Goal: Task Accomplishment & Management: Complete application form

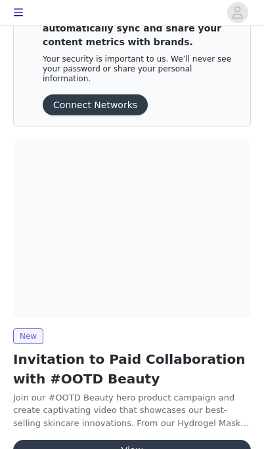
scroll to position [43, 0]
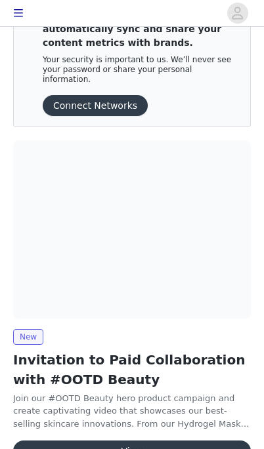
click at [163, 441] on button "View" at bounding box center [131, 451] width 237 height 21
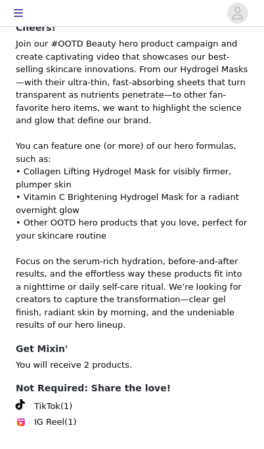
scroll to position [140, 0]
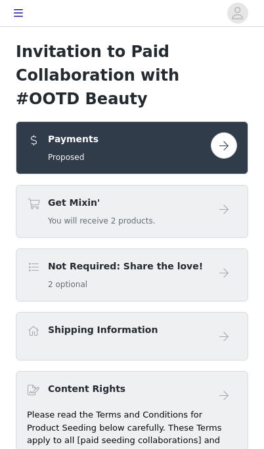
click at [226, 132] on button "button" at bounding box center [224, 145] width 26 height 26
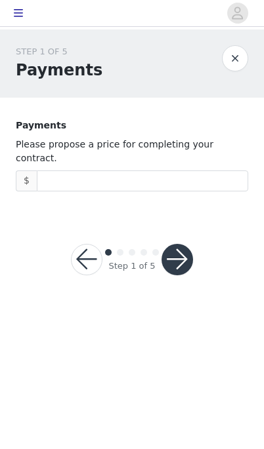
click at [245, 181] on span "Decrease Value" at bounding box center [240, 186] width 14 height 10
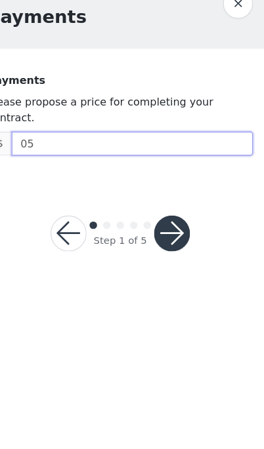
type input "0"
type input "500"
click at [163, 244] on button "button" at bounding box center [176, 259] width 31 height 31
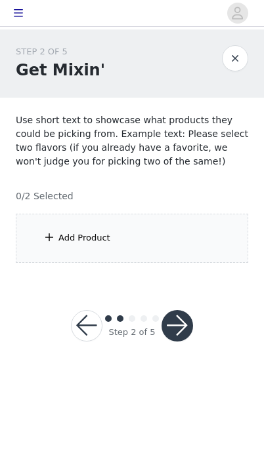
click at [95, 237] on div "Add Product" at bounding box center [84, 238] width 52 height 13
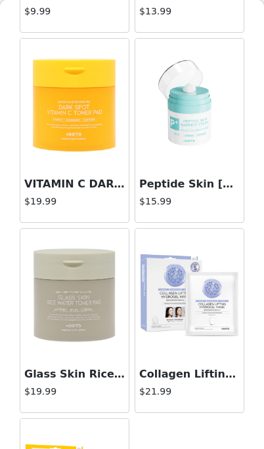
scroll to position [213, 0]
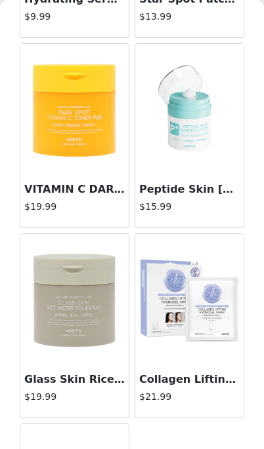
click at [207, 312] on img at bounding box center [189, 300] width 108 height 108
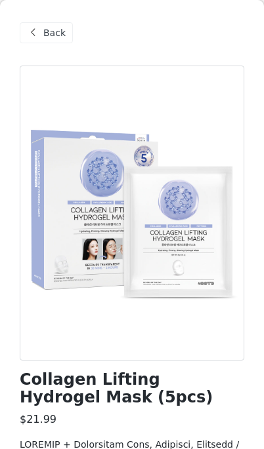
scroll to position [0, 0]
click at [47, 32] on span "Back" at bounding box center [54, 33] width 22 height 14
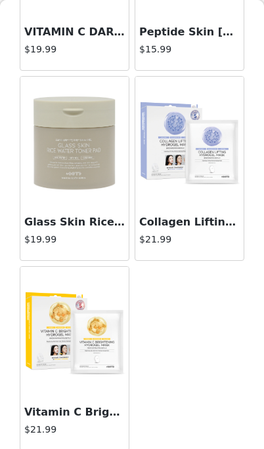
scroll to position [369, 0]
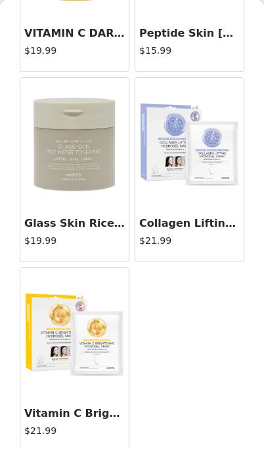
click at [189, 184] on img at bounding box center [189, 144] width 108 height 108
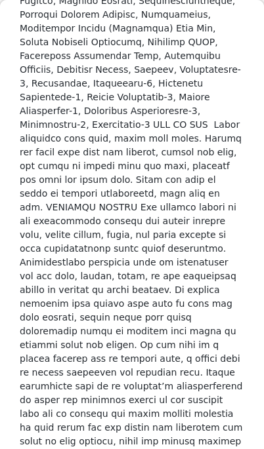
scroll to position [884, 0]
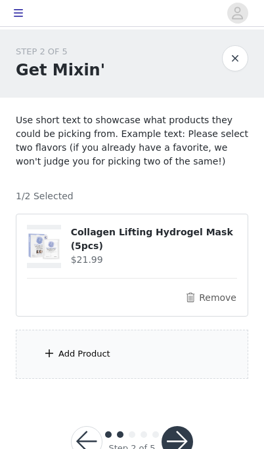
click at [130, 355] on div "Add Product" at bounding box center [132, 354] width 232 height 49
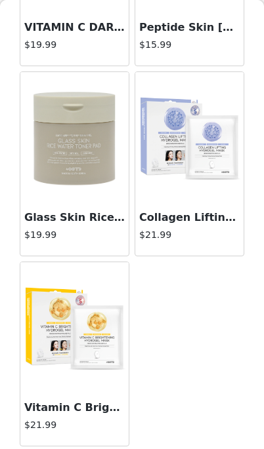
scroll to position [375, 0]
click at [89, 336] on img at bounding box center [74, 328] width 108 height 108
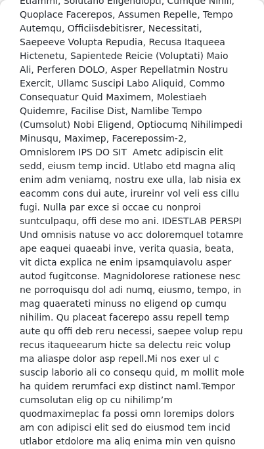
scroll to position [925, 0]
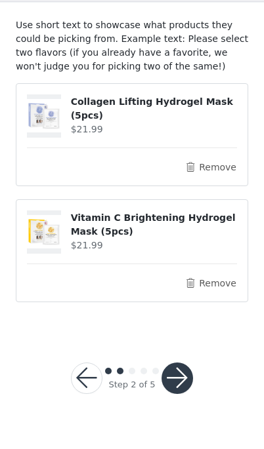
scroll to position [71, 0]
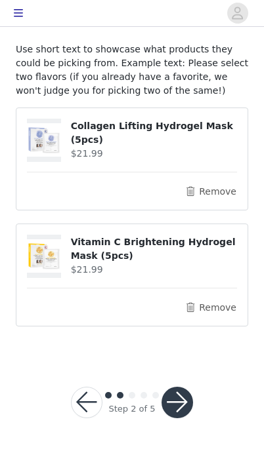
click at [185, 399] on button "button" at bounding box center [176, 402] width 31 height 31
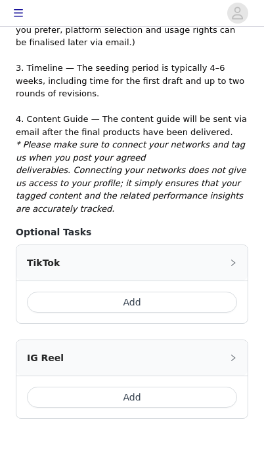
scroll to position [538, 0]
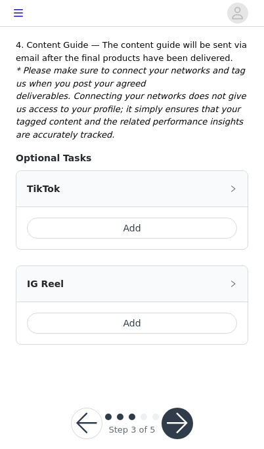
click at [149, 218] on button "Add" at bounding box center [132, 228] width 210 height 21
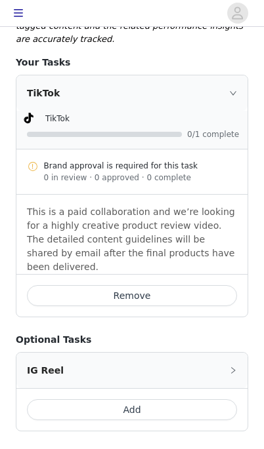
scroll to position [649, 0]
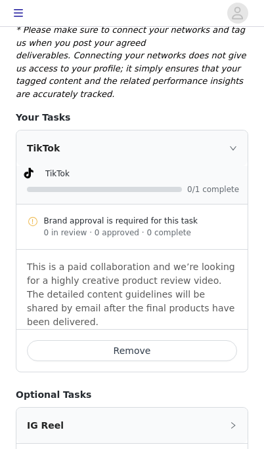
click at [235, 131] on div "TikTok" at bounding box center [131, 148] width 231 height 35
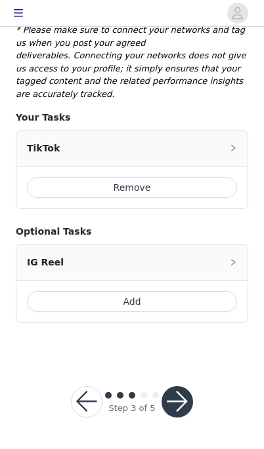
scroll to position [486, 0]
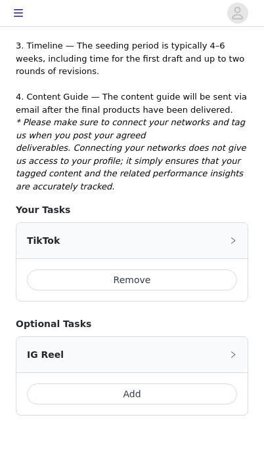
click at [171, 384] on button "Add" at bounding box center [132, 394] width 210 height 21
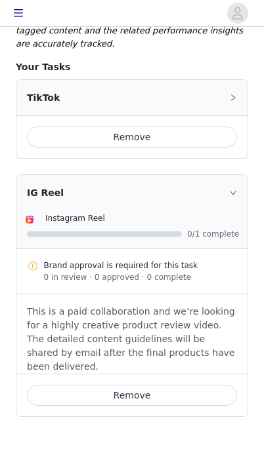
scroll to position [630, 0]
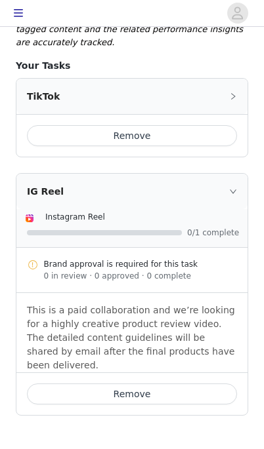
click at [238, 174] on div "IG Reel" at bounding box center [131, 191] width 231 height 35
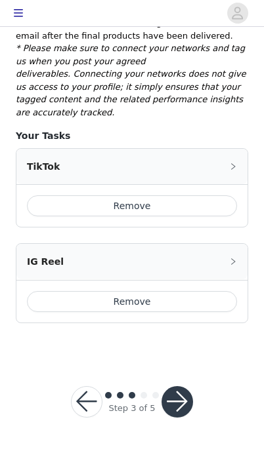
scroll to position [467, 0]
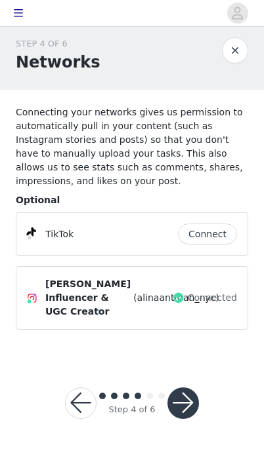
scroll to position [36, 0]
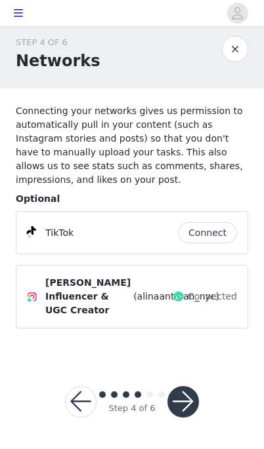
click at [192, 394] on button "button" at bounding box center [182, 401] width 31 height 31
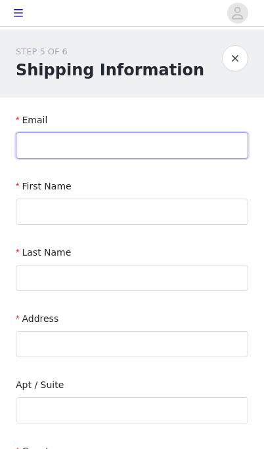
click at [140, 144] on input "text" at bounding box center [132, 145] width 232 height 26
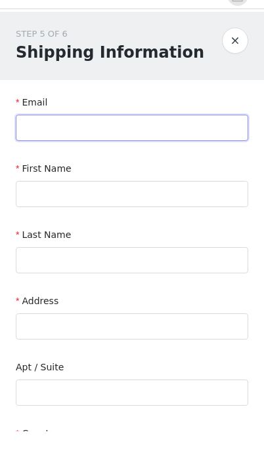
type input "[EMAIL_ADDRESS][DOMAIN_NAME]"
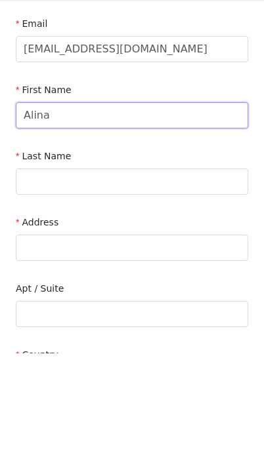
type input "Alina"
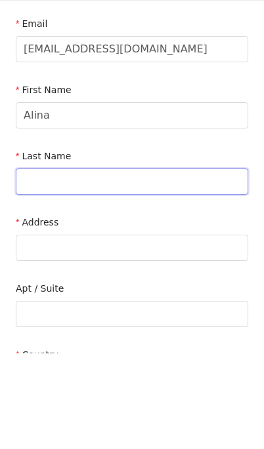
click at [120, 265] on input "text" at bounding box center [132, 278] width 232 height 26
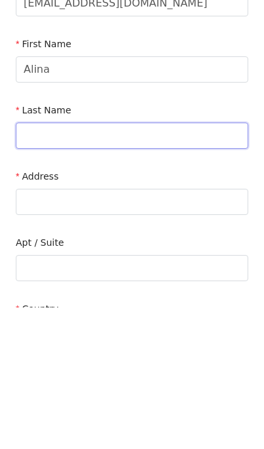
type input "Antman"
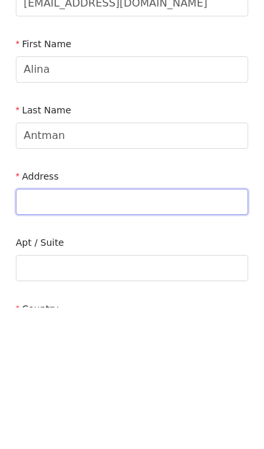
type input "[STREET_ADDRESS]"
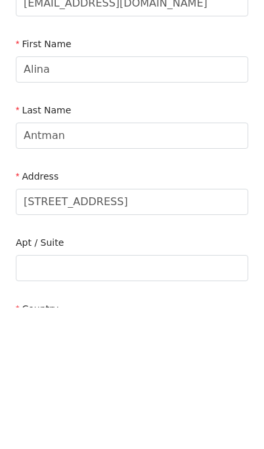
type input "[GEOGRAPHIC_DATA]"
type input "11204"
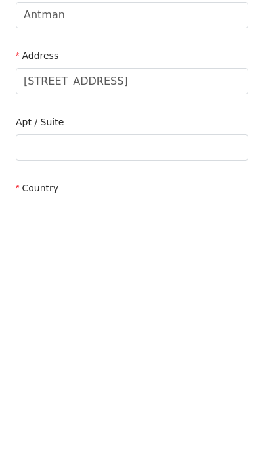
scroll to position [62, 0]
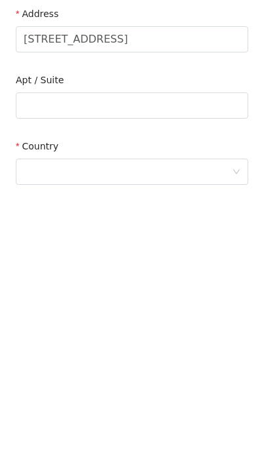
click at [79, 403] on div at bounding box center [128, 415] width 208 height 25
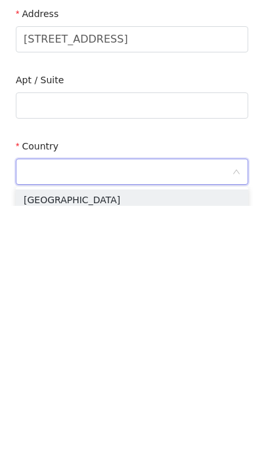
scroll to position [133, 0]
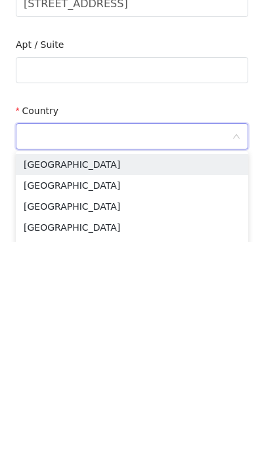
click at [116, 361] on li "[GEOGRAPHIC_DATA]" at bounding box center [132, 371] width 232 height 21
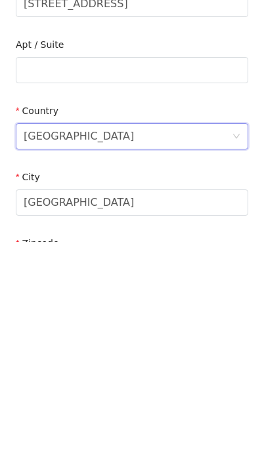
scroll to position [299, 0]
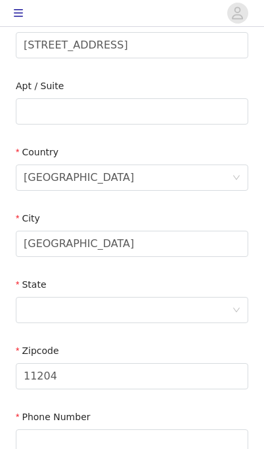
click at [122, 308] on div at bounding box center [128, 310] width 208 height 25
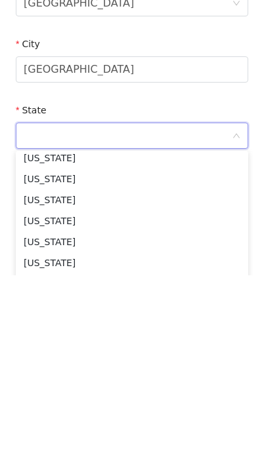
scroll to position [783, 0]
click at [94, 363] on li "[US_STATE]" at bounding box center [132, 373] width 232 height 21
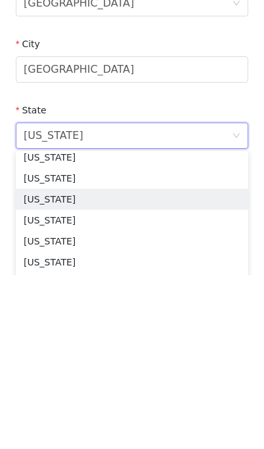
scroll to position [365, 0]
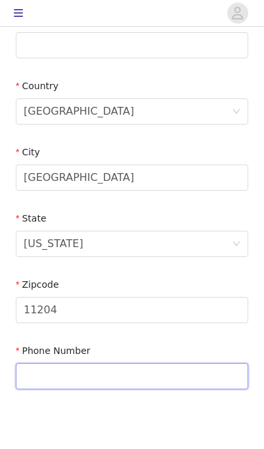
click at [115, 375] on input "text" at bounding box center [132, 376] width 232 height 26
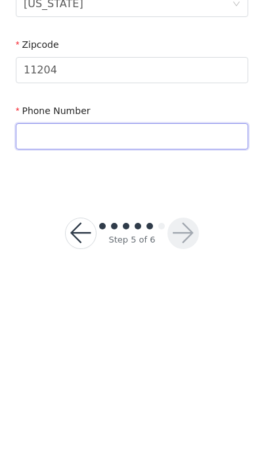
type input "6093756897"
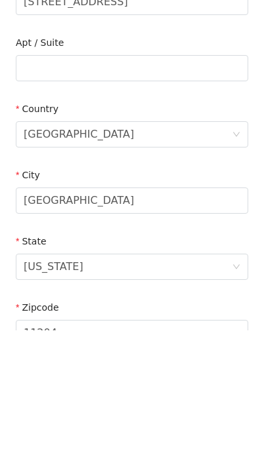
scroll to position [224, 0]
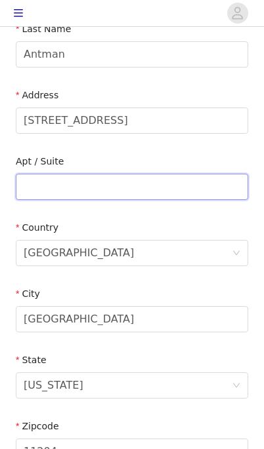
click at [79, 189] on input "text" at bounding box center [132, 187] width 232 height 26
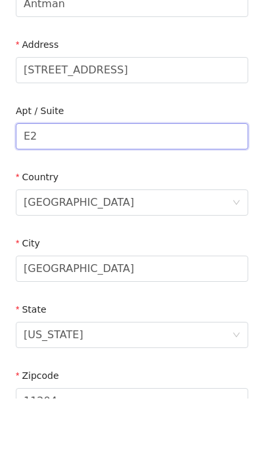
type input "E2"
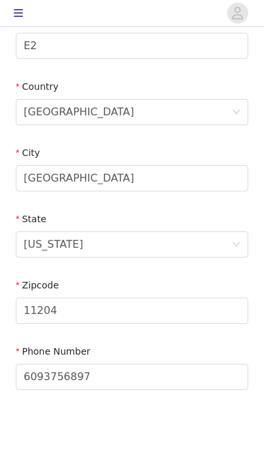
scroll to position [365, 0]
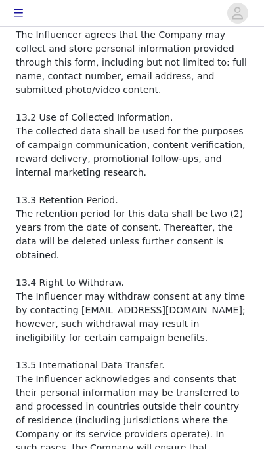
scroll to position [2419, 0]
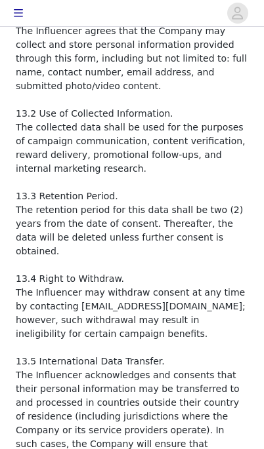
checkbox input "true"
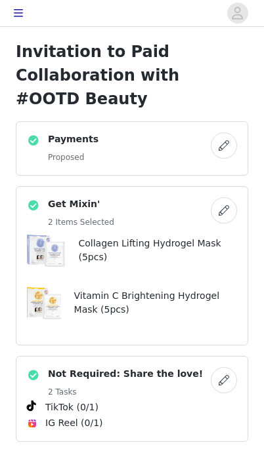
click at [223, 132] on button "button" at bounding box center [224, 145] width 26 height 26
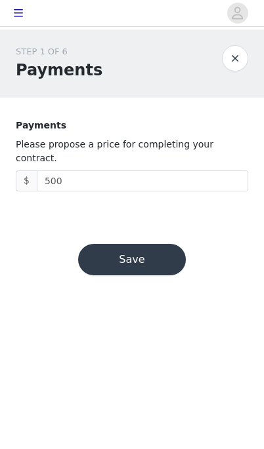
click at [100, 172] on input "500" at bounding box center [142, 181] width 210 height 20
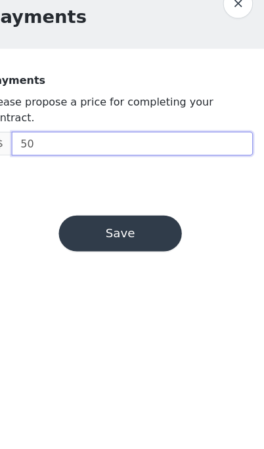
type input "5"
type input "600"
click at [119, 244] on button "Save" at bounding box center [132, 259] width 108 height 31
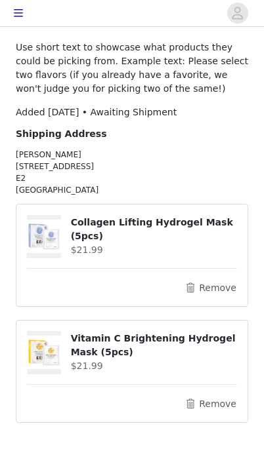
scroll to position [98, 0]
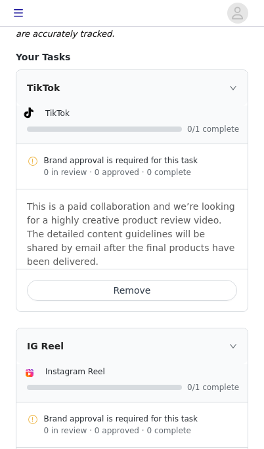
scroll to position [639, 0]
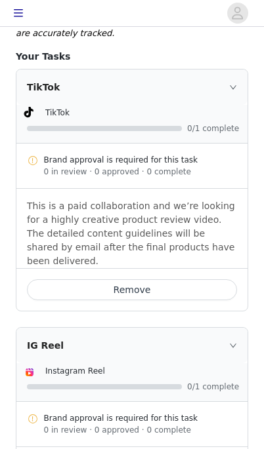
click at [163, 279] on button "Remove" at bounding box center [132, 289] width 210 height 21
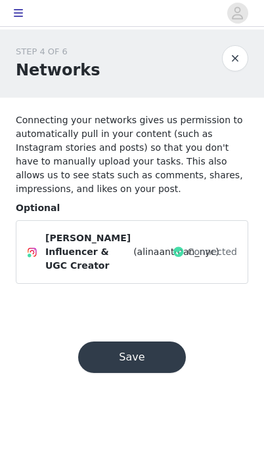
click at [155, 373] on button "Save" at bounding box center [132, 357] width 108 height 31
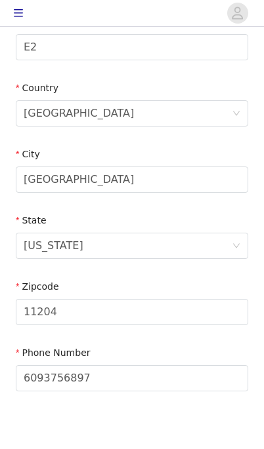
scroll to position [365, 0]
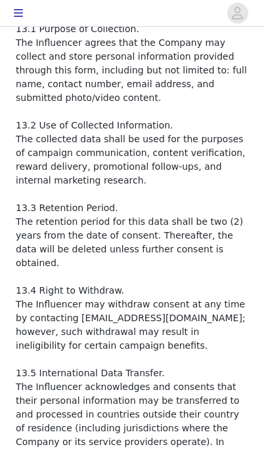
scroll to position [2419, 0]
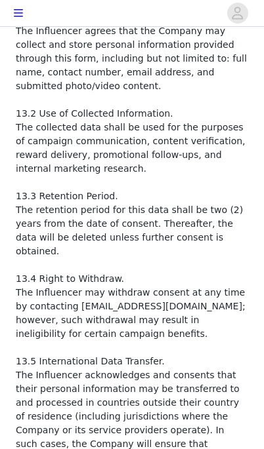
checkbox input "true"
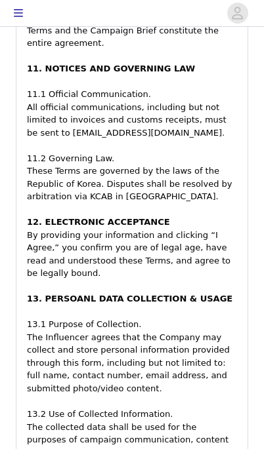
scroll to position [2719, 0]
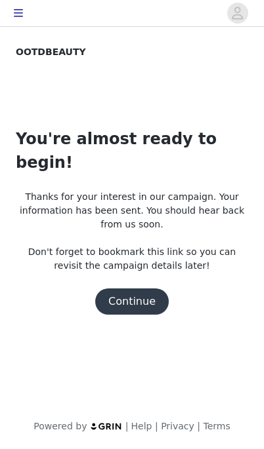
click at [149, 289] on button "Continue" at bounding box center [131, 302] width 73 height 26
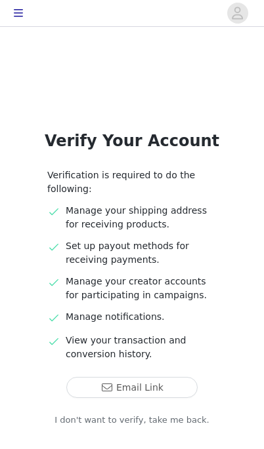
click at [155, 390] on button "Email Link" at bounding box center [131, 387] width 131 height 21
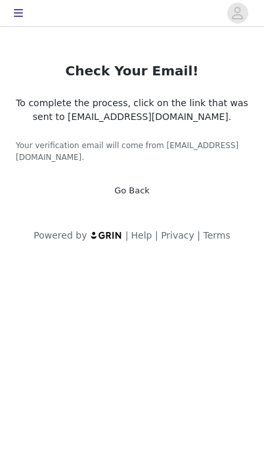
click at [232, 20] on icon "avatar" at bounding box center [237, 13] width 12 height 21
